Goal: Task Accomplishment & Management: Manage account settings

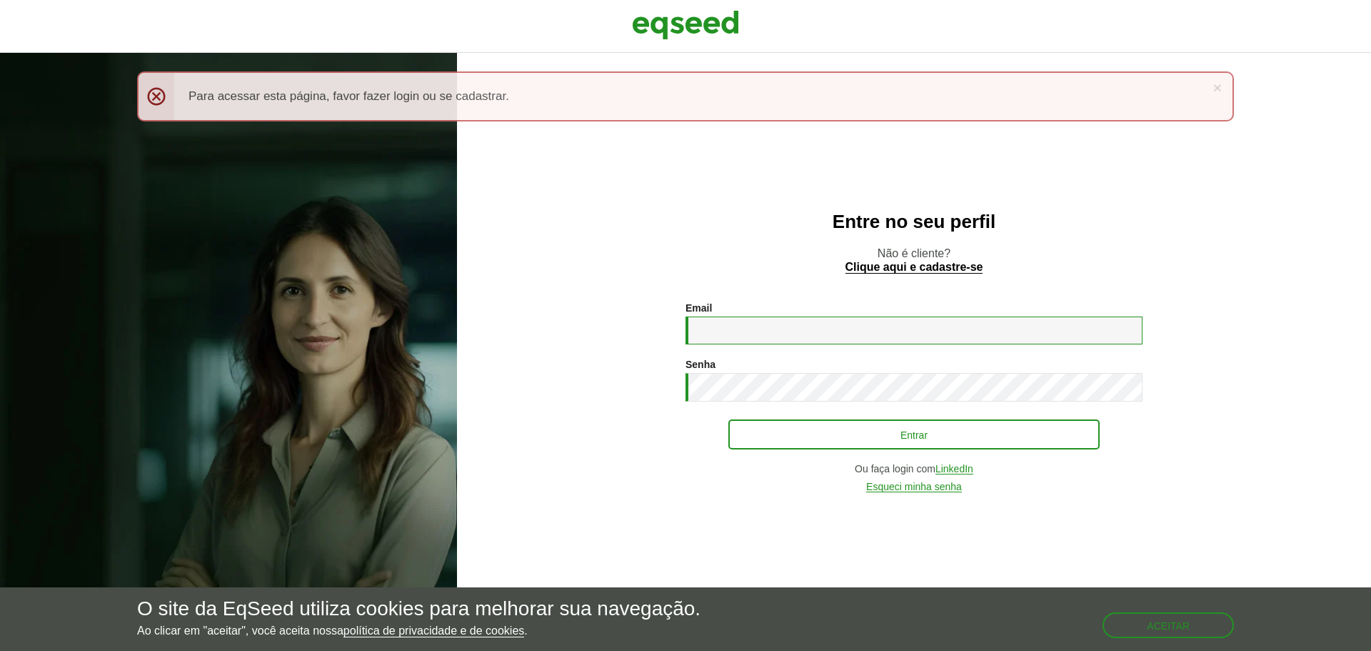
type input "**********"
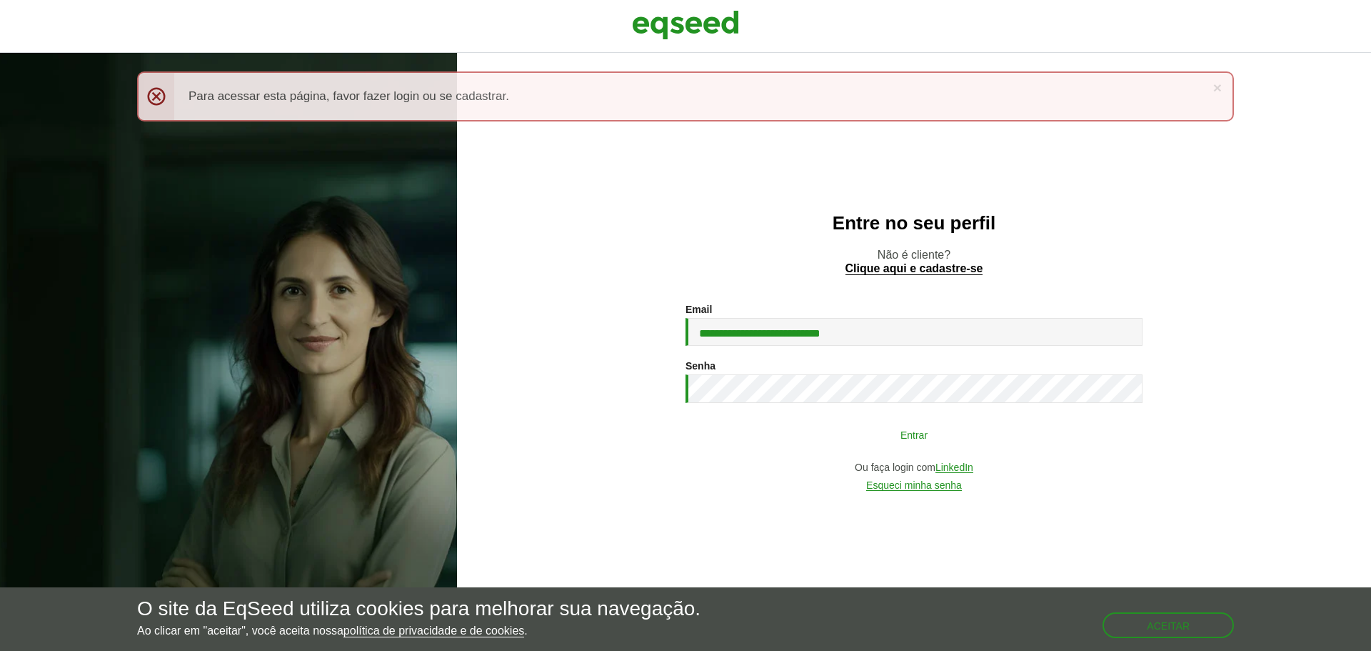
click at [859, 424] on button "Entrar" at bounding box center [913, 434] width 371 height 27
